Goal: Task Accomplishment & Management: Use online tool/utility

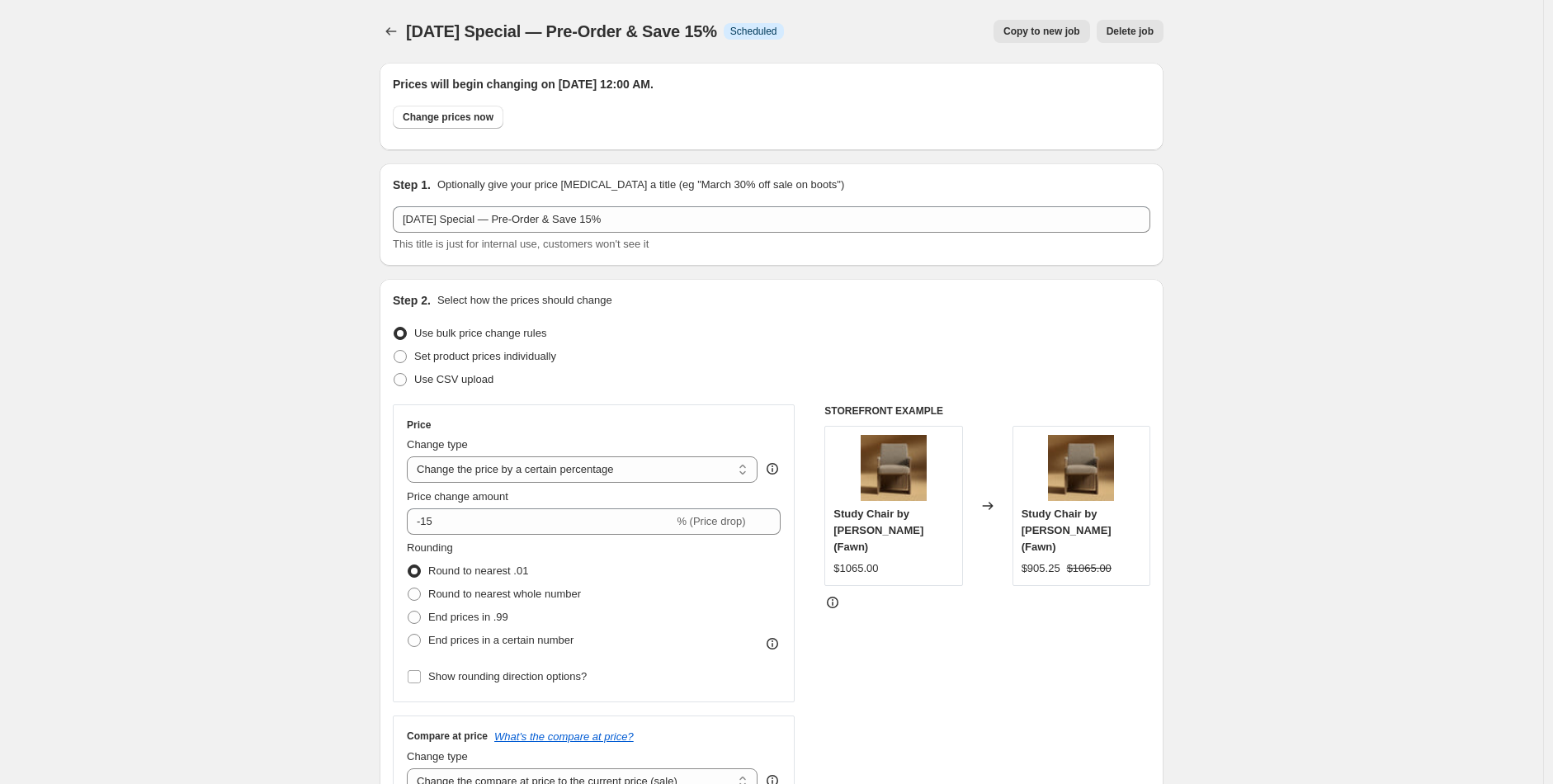
select select "percentage"
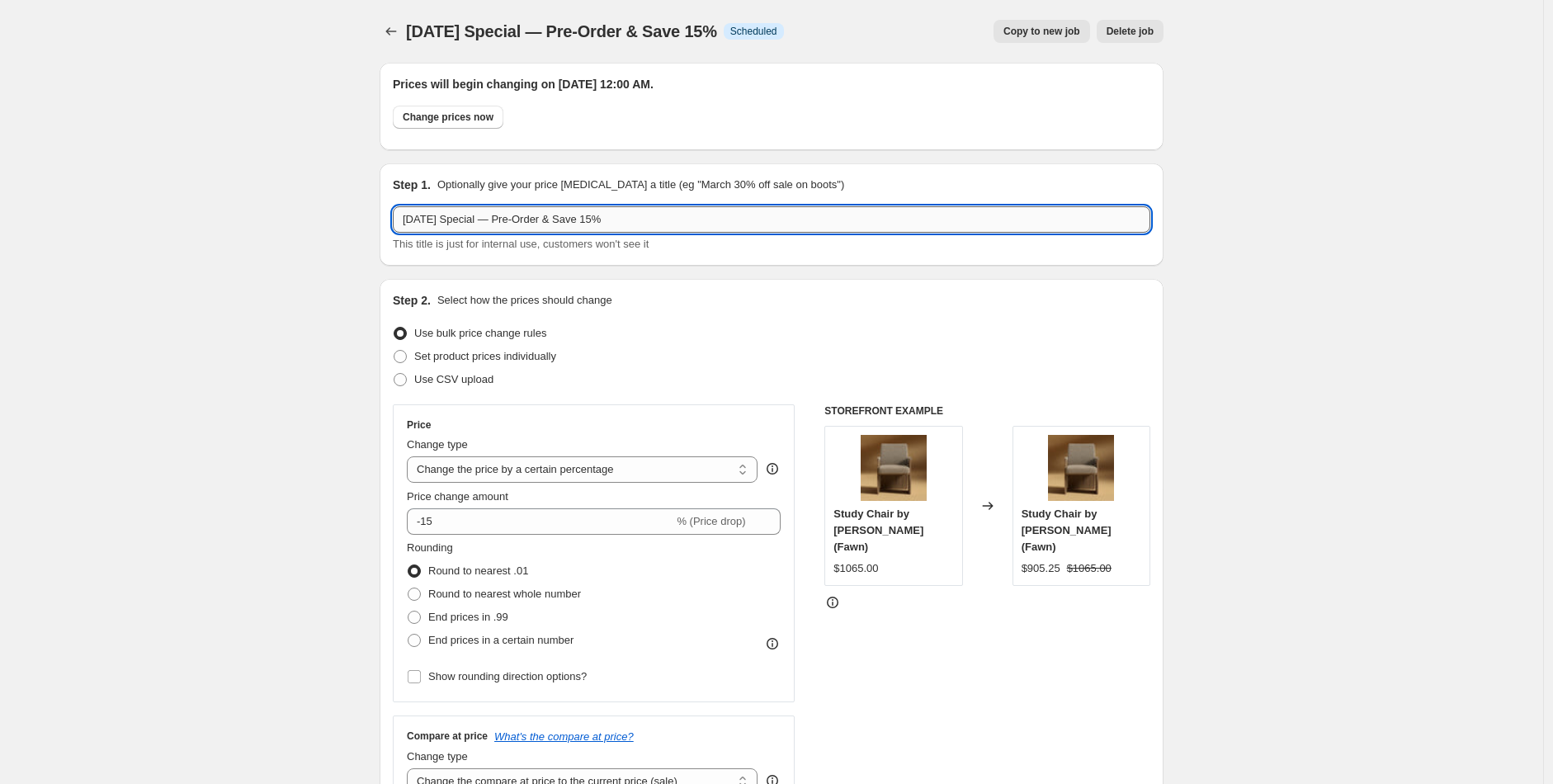
click at [550, 224] on input "[DATE] Special — Pre-Order & Save 15%" at bounding box center [771, 219] width 758 height 26
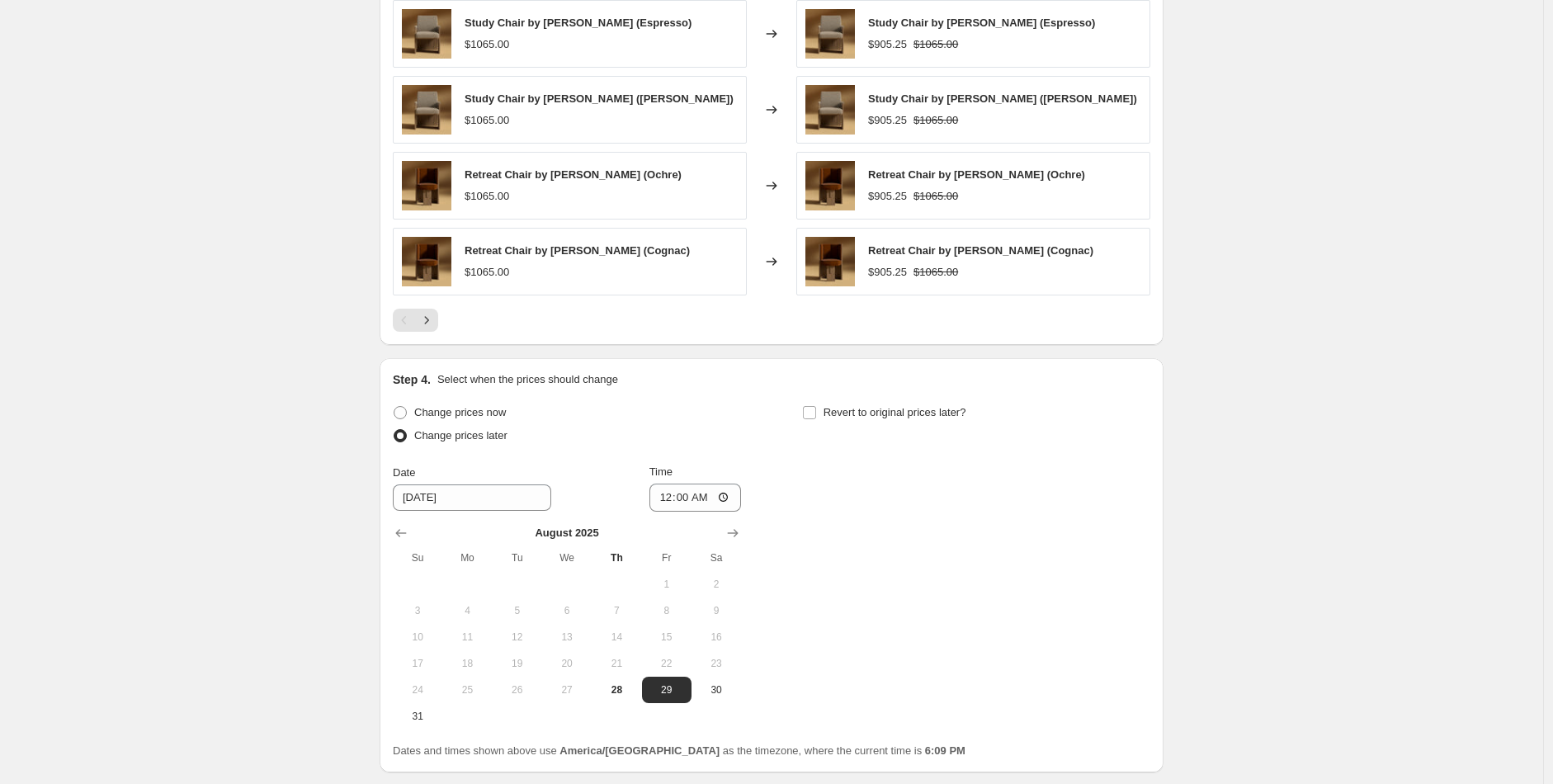
scroll to position [1326, 0]
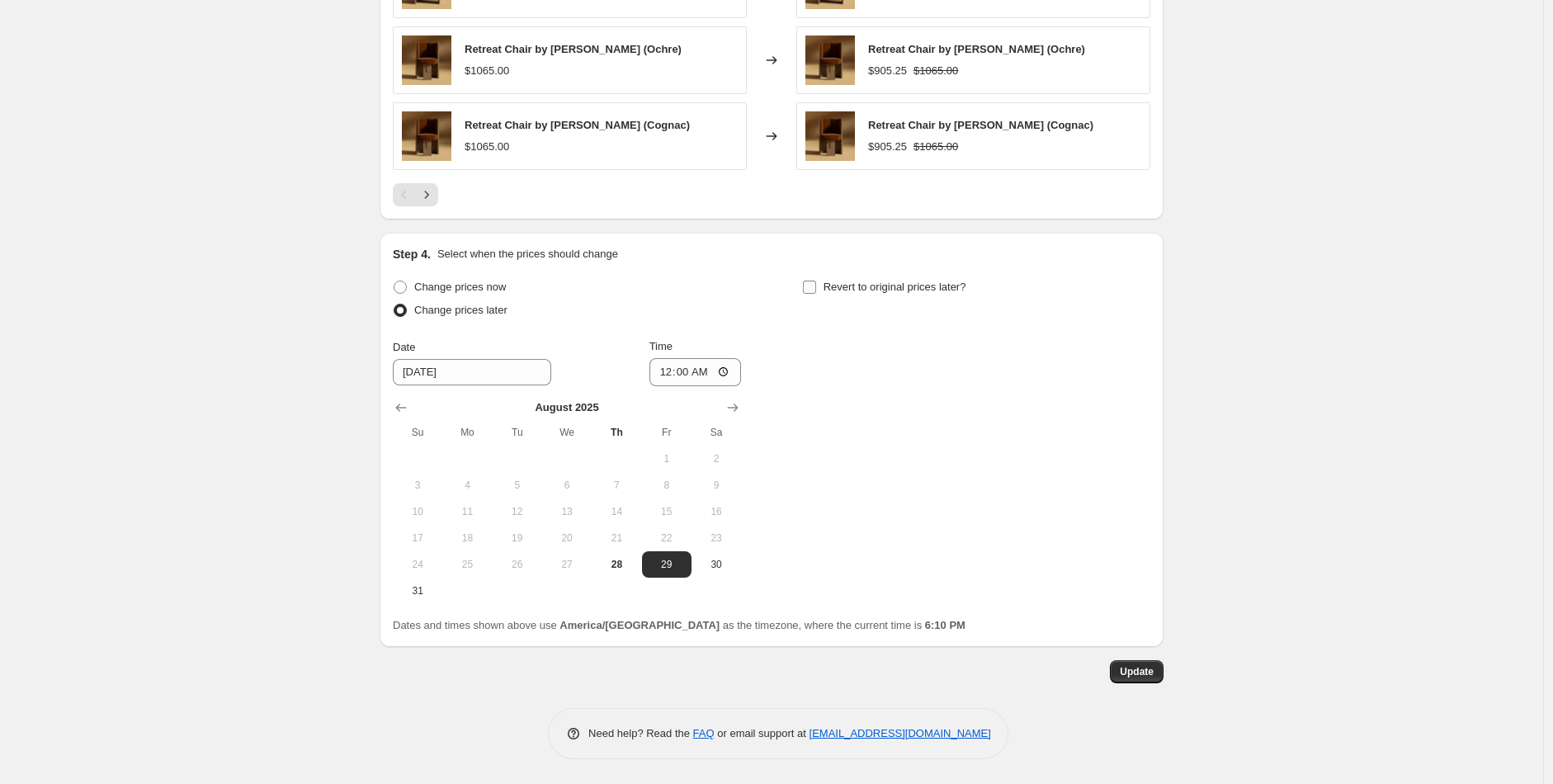
click at [941, 287] on span "Revert to original prices later?" at bounding box center [896, 287] width 143 height 13
click at [816, 287] on input "Revert to original prices later?" at bounding box center [810, 287] width 14 height 14
checkbox input "true"
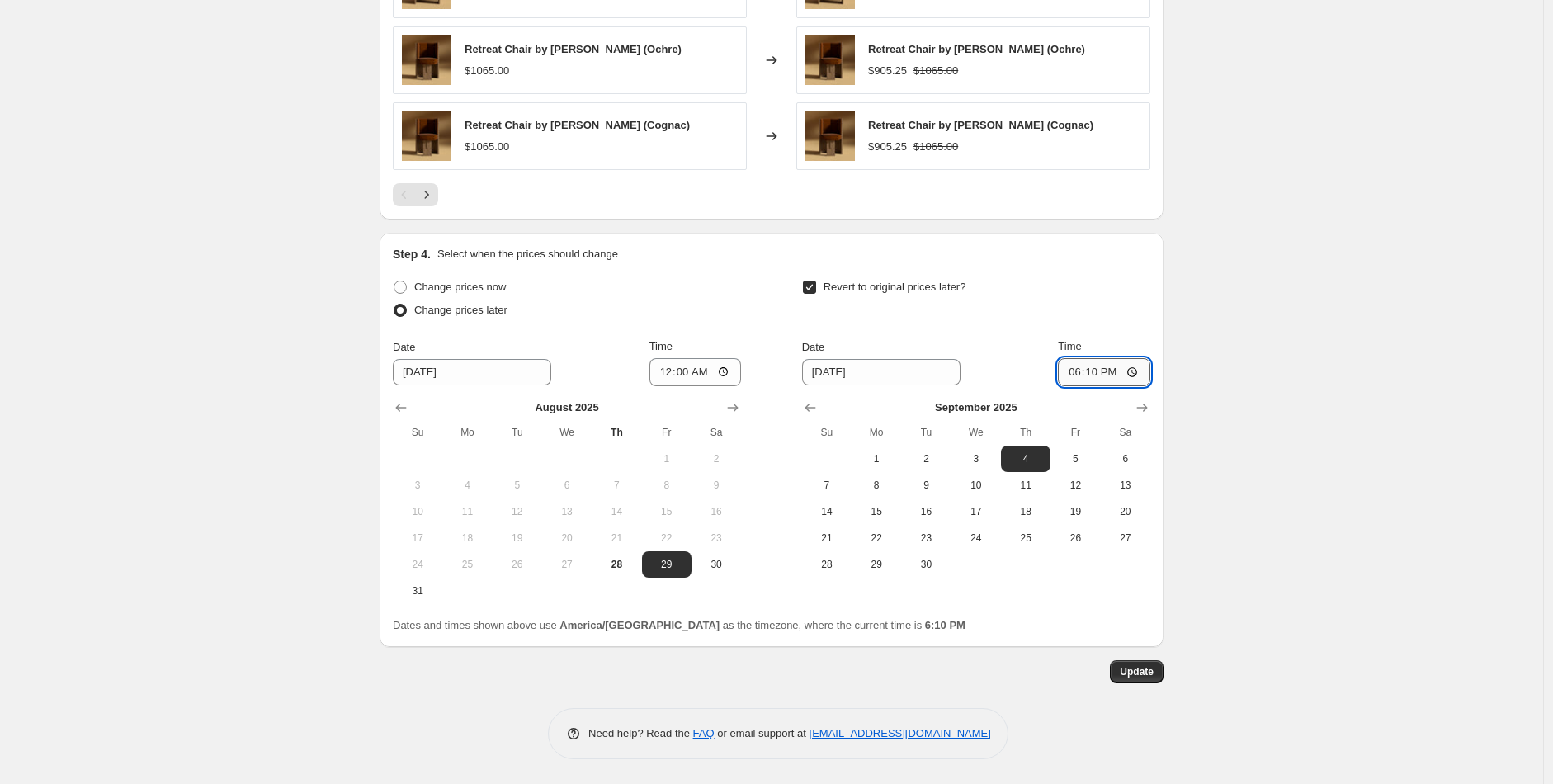
click at [1092, 366] on input "18:10" at bounding box center [1104, 372] width 93 height 28
type input "00:00"
click at [1136, 667] on span "Update" at bounding box center [1137, 672] width 34 height 14
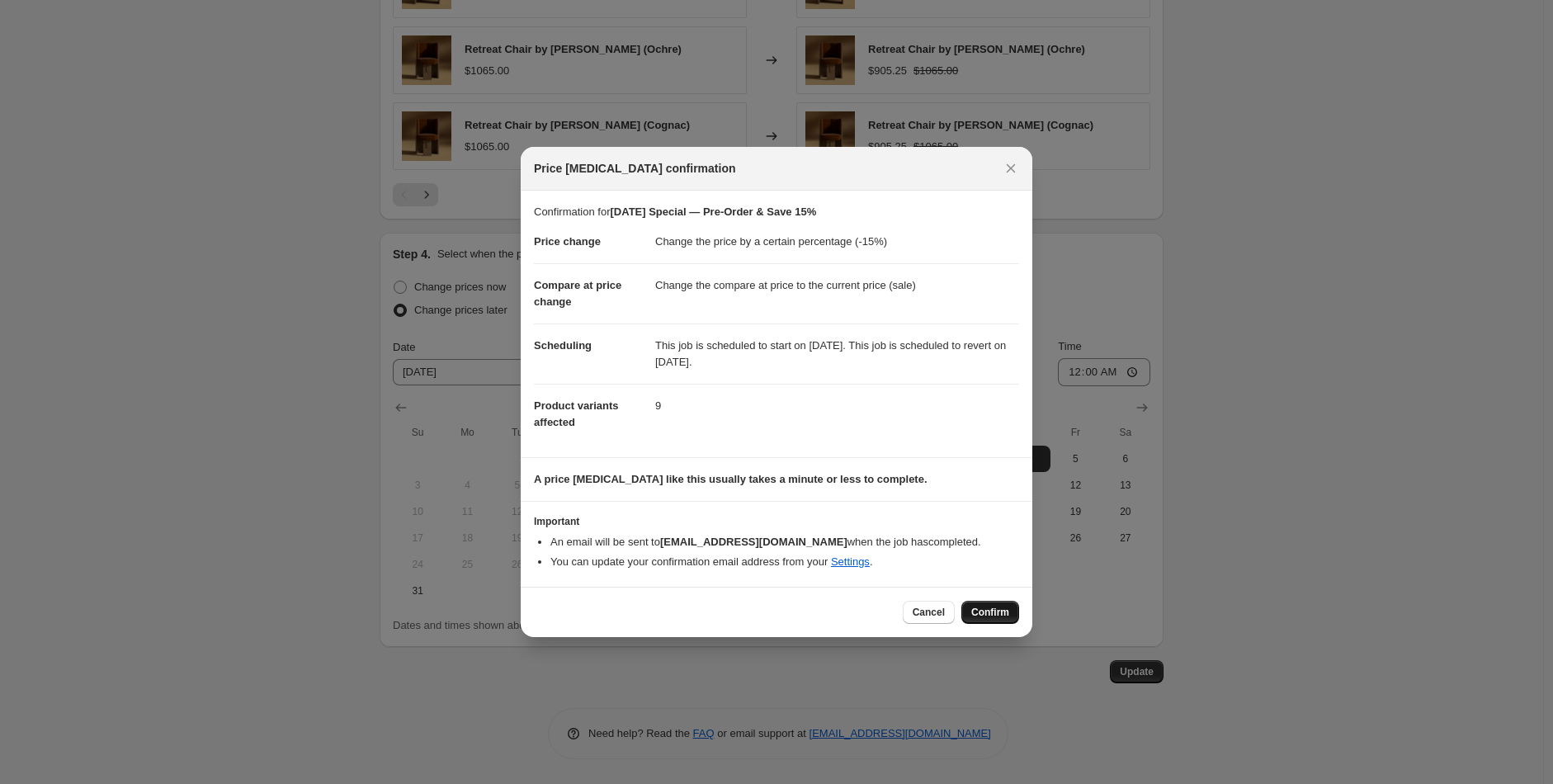
click at [993, 617] on span "Confirm" at bounding box center [990, 612] width 38 height 14
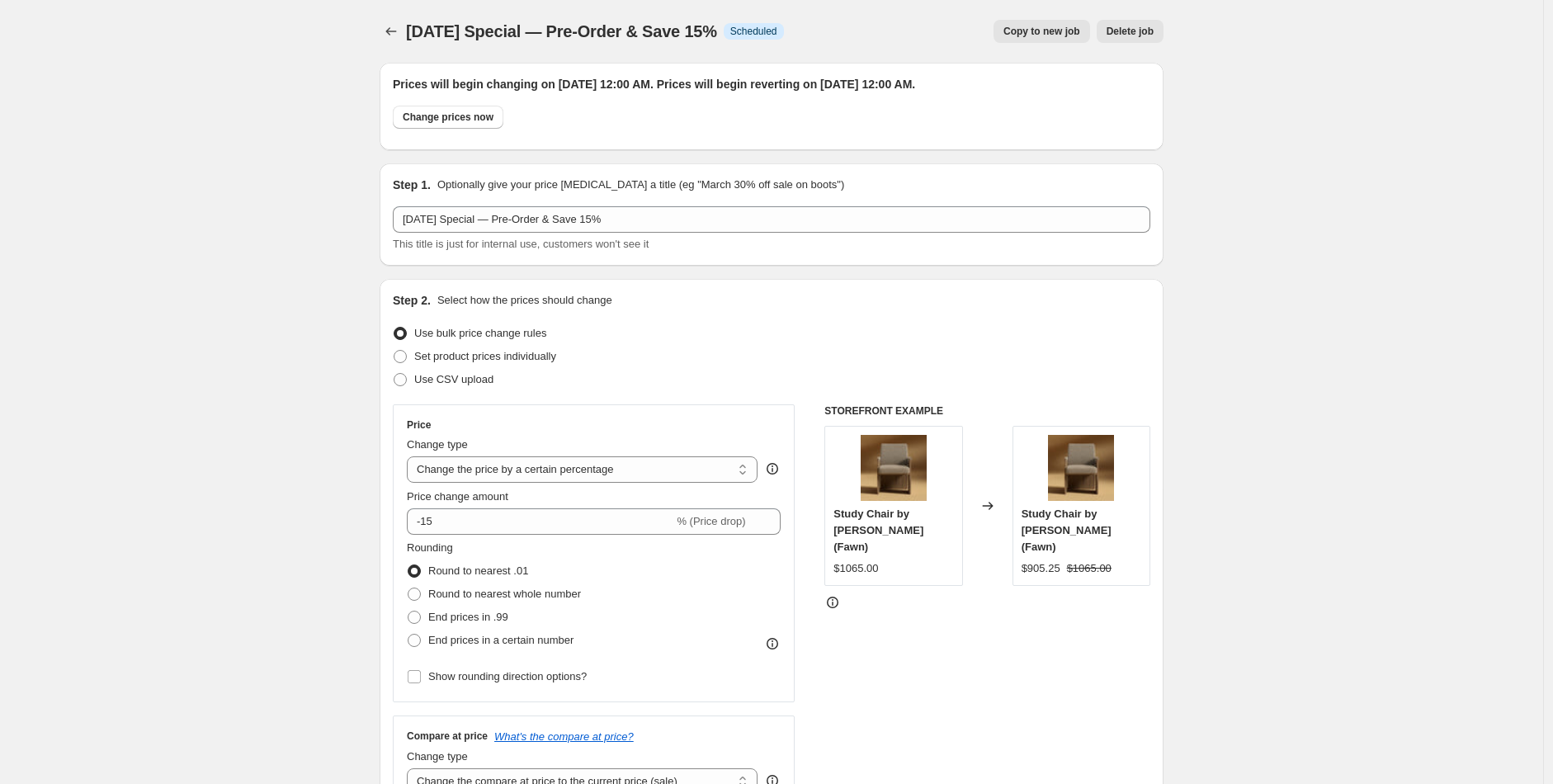
scroll to position [1326, 0]
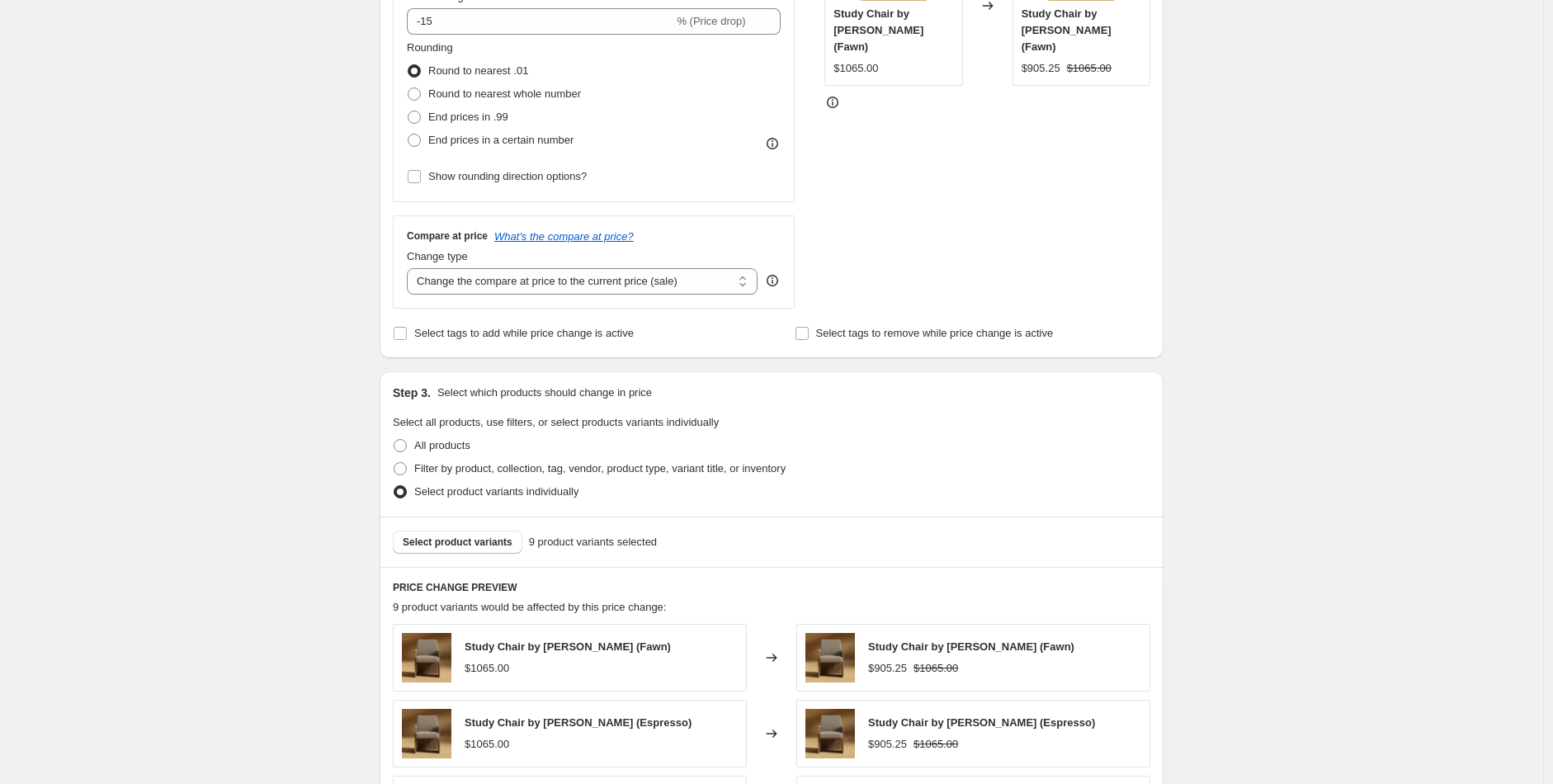
drag, startPoint x: 1108, startPoint y: 185, endPoint x: 1419, endPoint y: 86, distance: 326.4
click at [1419, 86] on div "[DATE] Special — Pre-Order & Save 15%. This page is ready [DATE] Special — Pre-…" at bounding box center [771, 554] width 1544 height 2110
